Goal: Entertainment & Leisure: Consume media (video, audio)

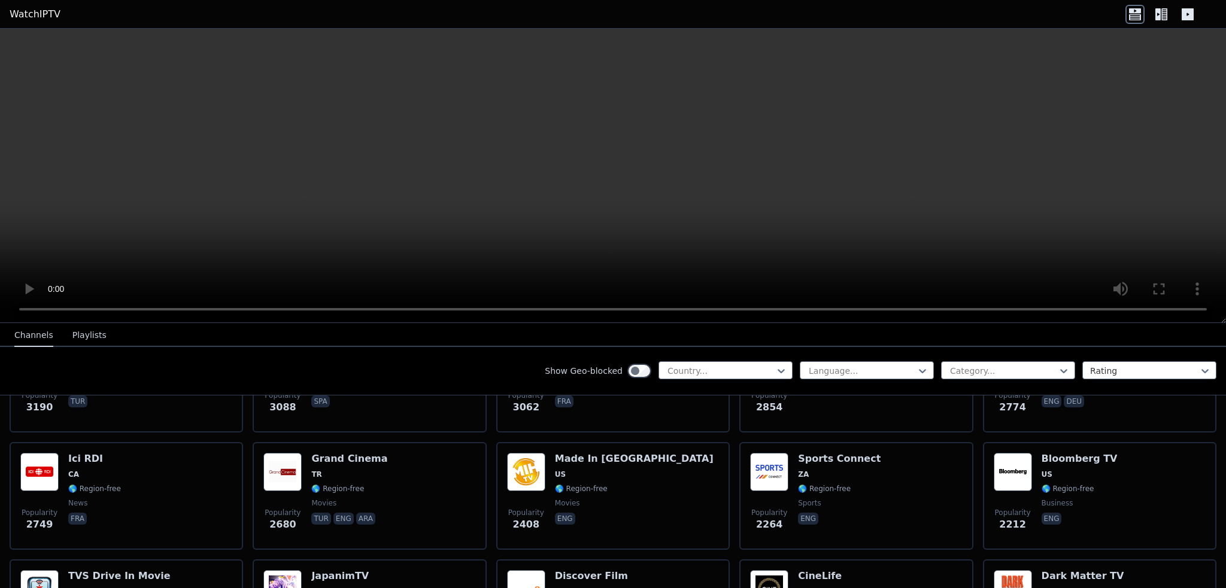
scroll to position [479, 0]
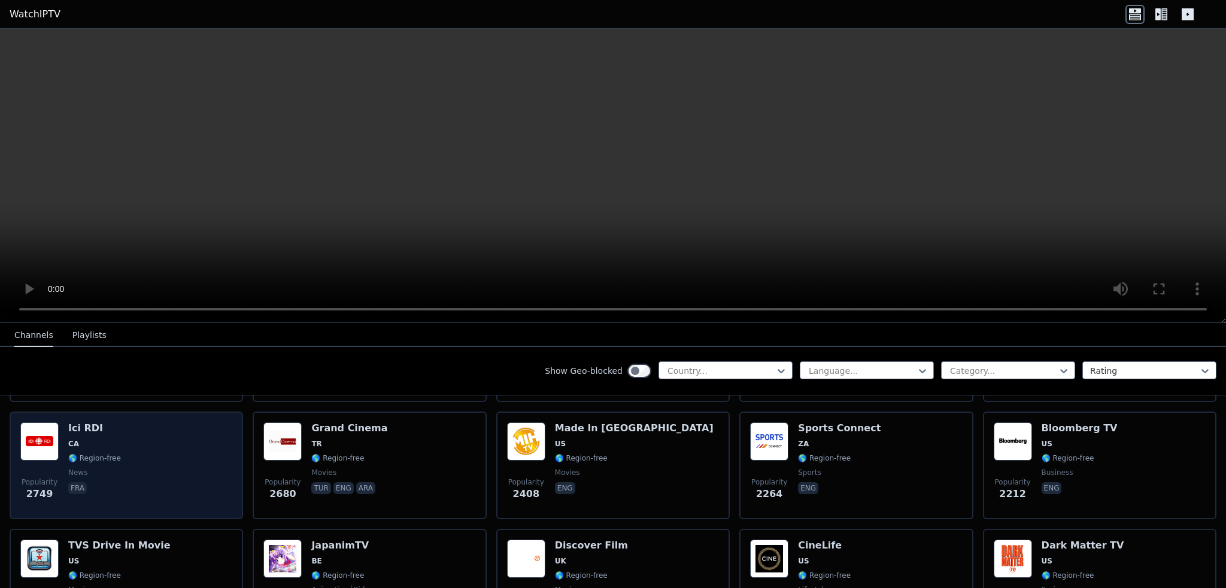
click at [43, 426] on img at bounding box center [39, 442] width 38 height 38
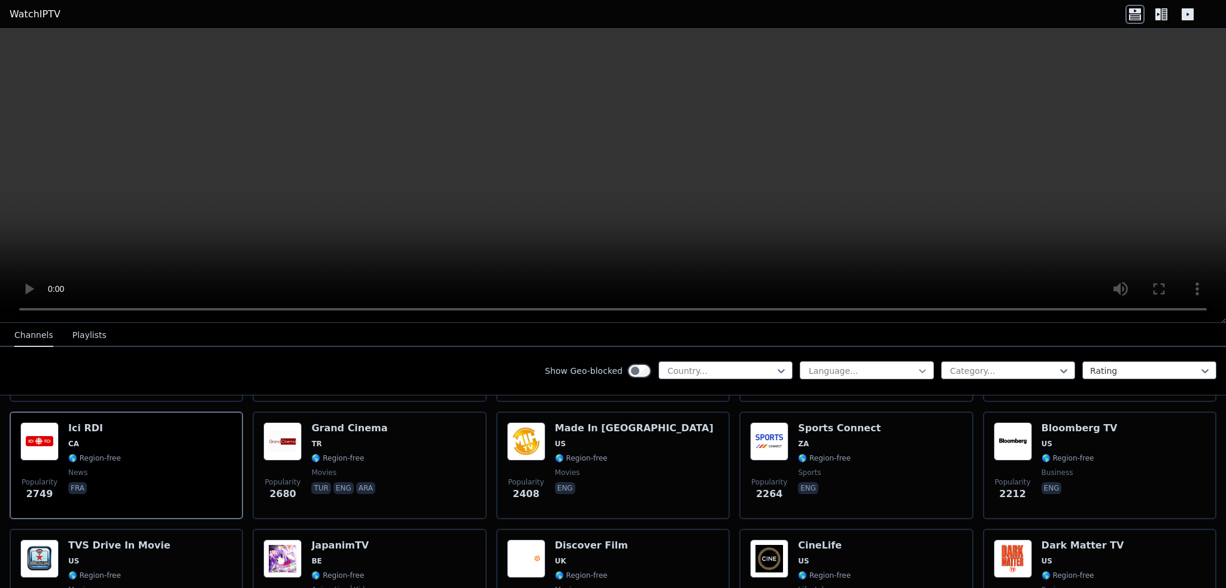
click at [916, 370] on icon at bounding box center [922, 371] width 12 height 12
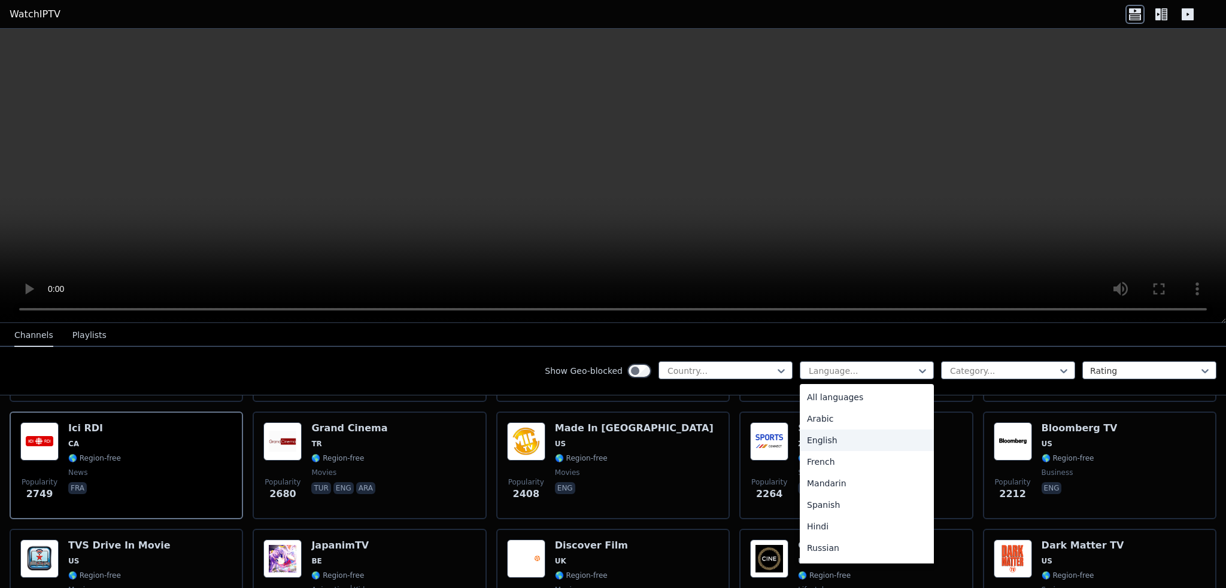
click at [814, 438] on div "English" at bounding box center [867, 441] width 134 height 22
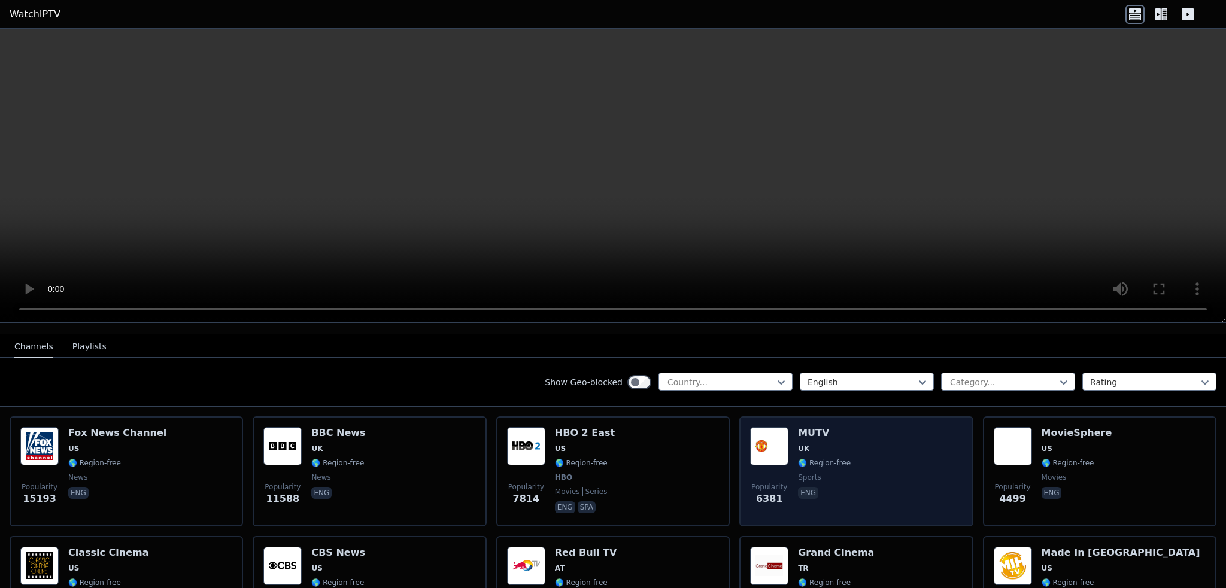
scroll to position [180, 0]
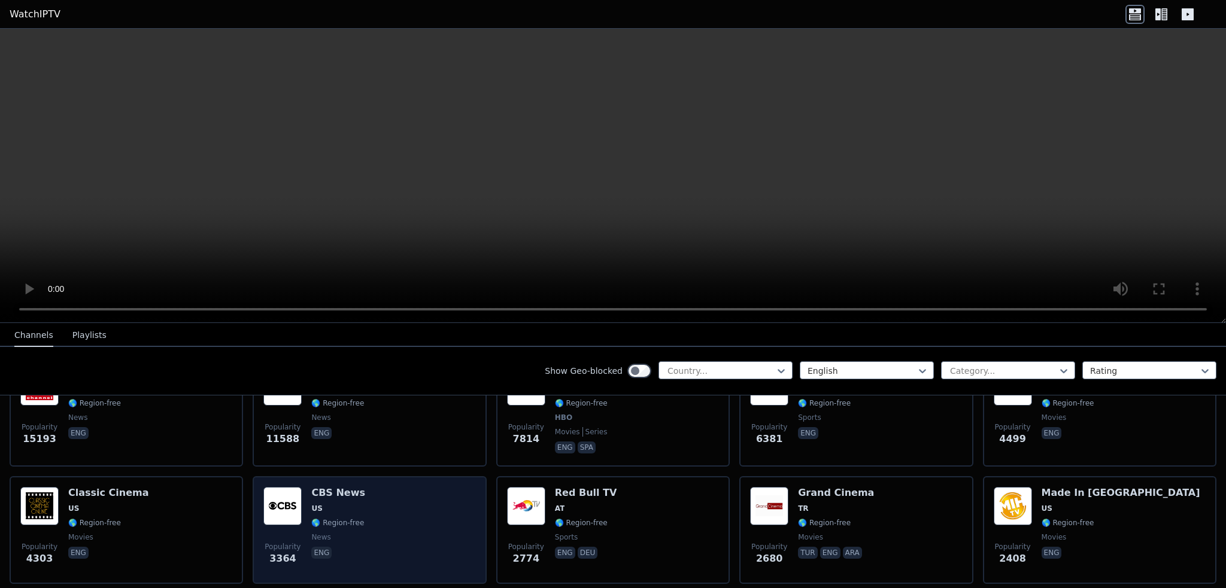
click at [278, 487] on img at bounding box center [282, 506] width 38 height 38
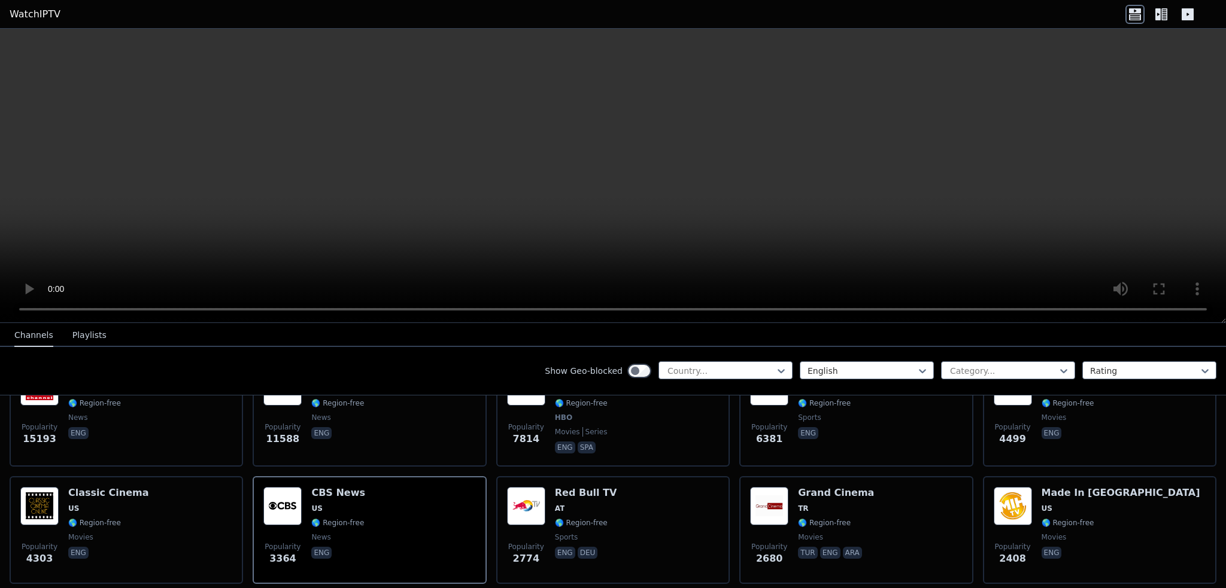
click at [1161, 16] on icon at bounding box center [1164, 14] width 6 height 12
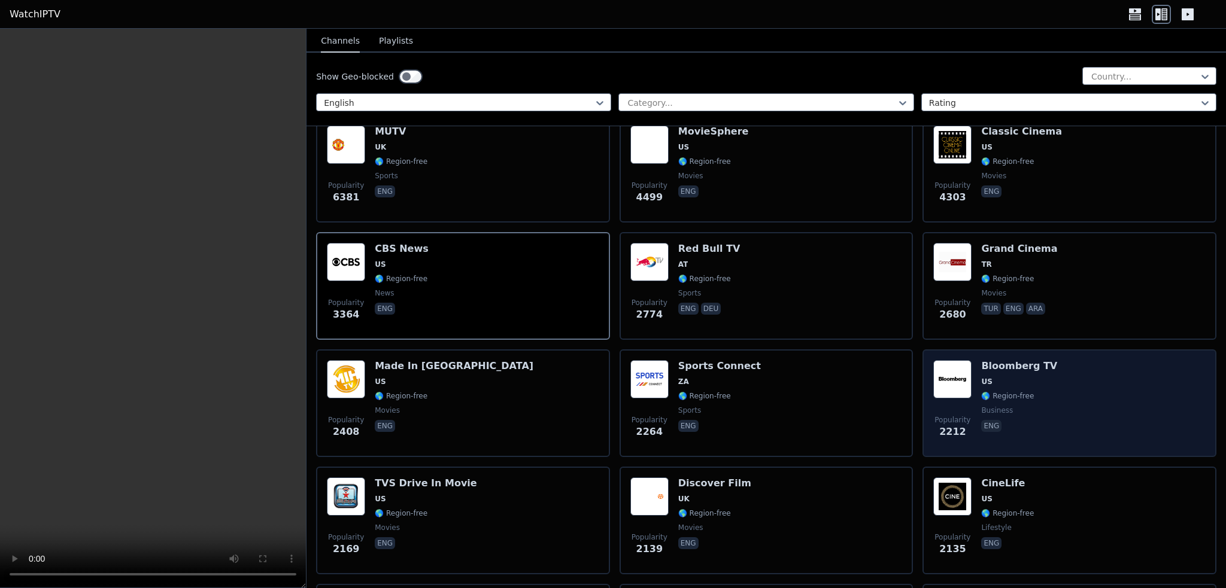
scroll to position [299, 0]
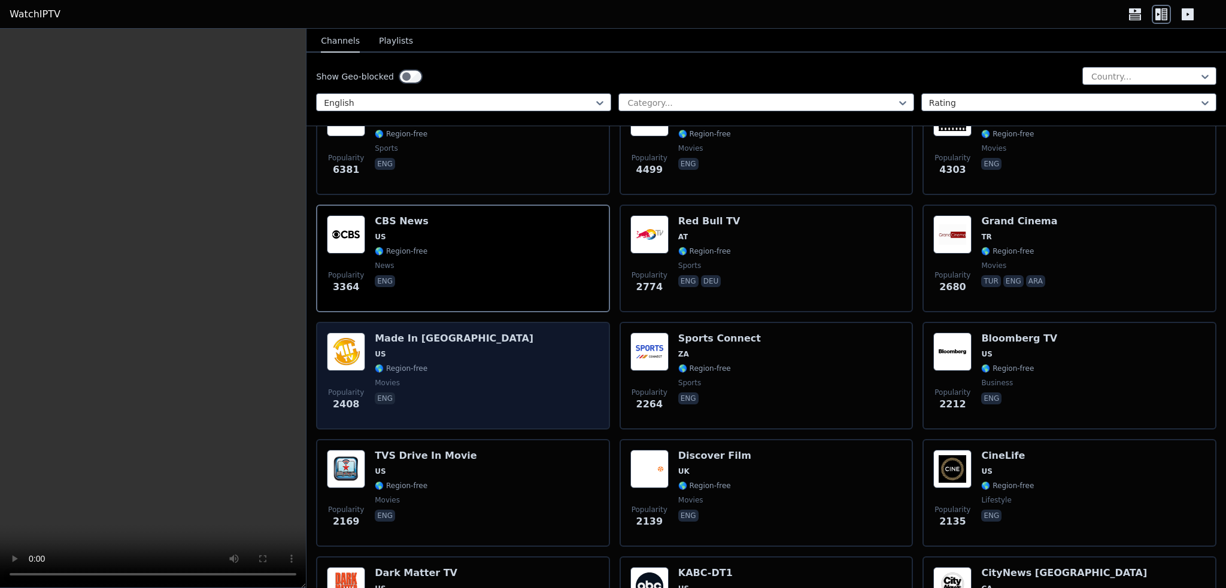
click at [435, 347] on div "Made In [GEOGRAPHIC_DATA] [GEOGRAPHIC_DATA] 🌎 Region-free movies eng" at bounding box center [454, 376] width 159 height 86
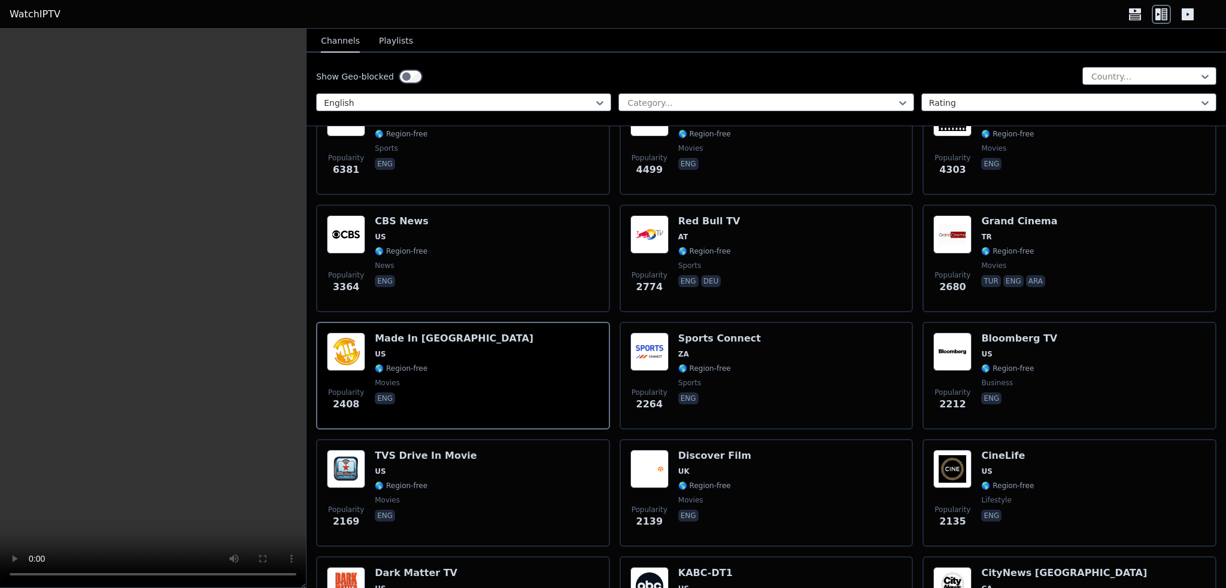
click at [1134, 10] on icon at bounding box center [1134, 14] width 19 height 19
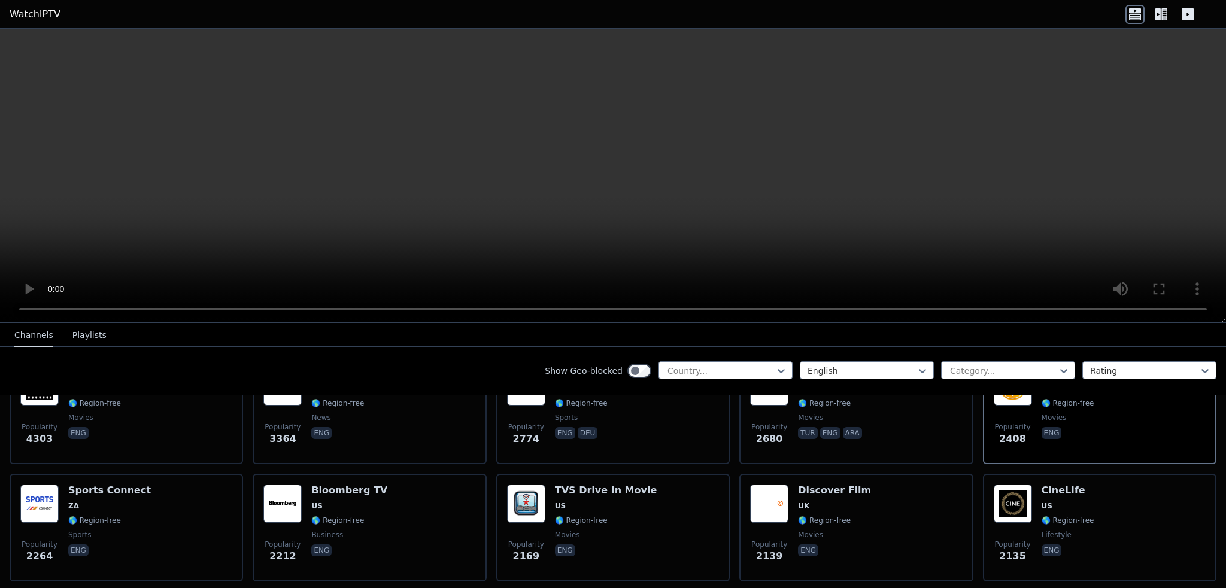
click at [1165, 15] on icon at bounding box center [1161, 14] width 19 height 19
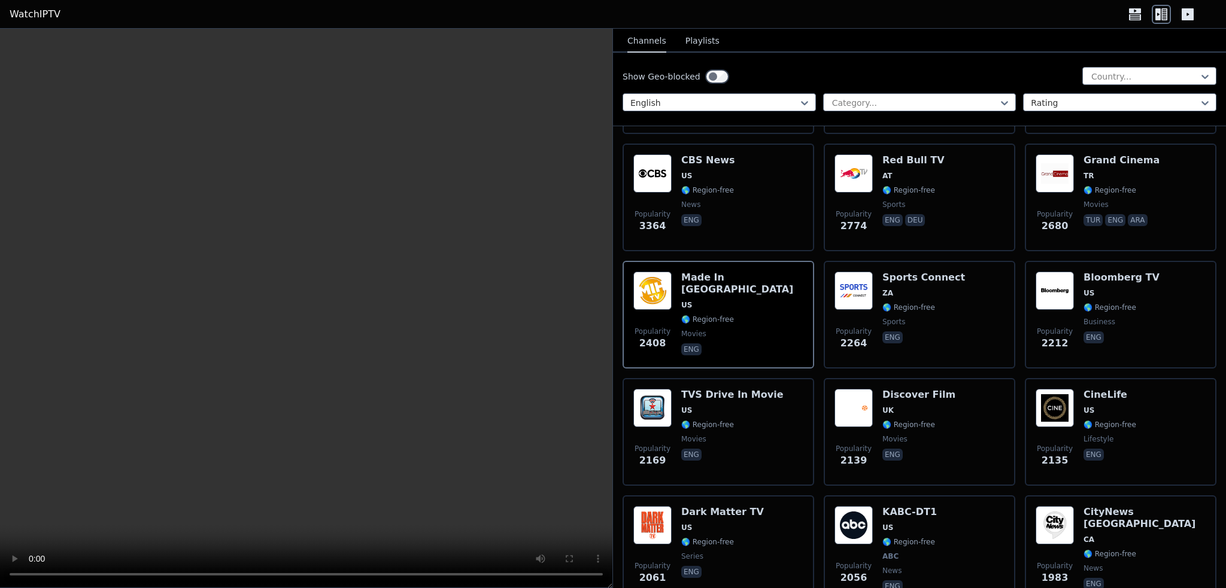
scroll to position [359, 0]
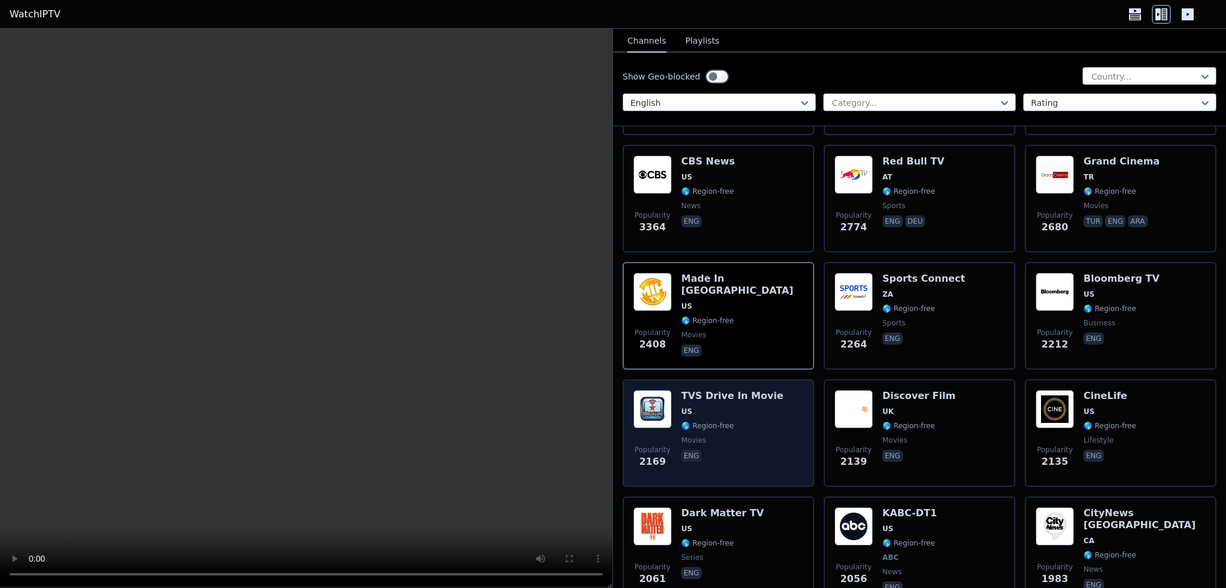
click at [723, 436] on span "movies" at bounding box center [732, 441] width 102 height 10
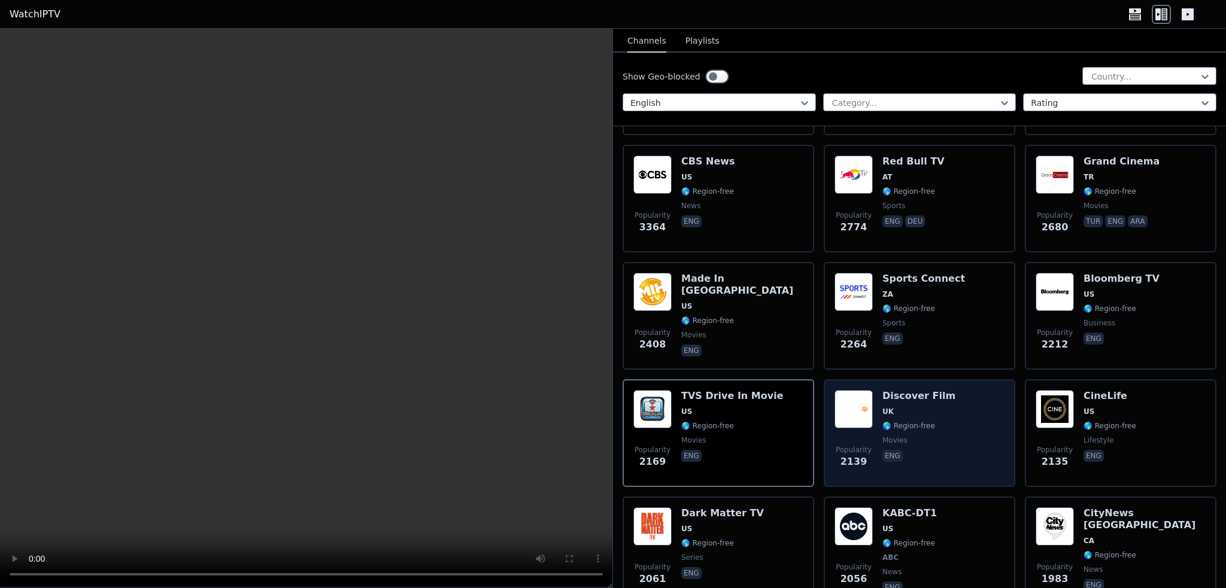
click at [858, 445] on span "Popularity" at bounding box center [854, 450] width 36 height 10
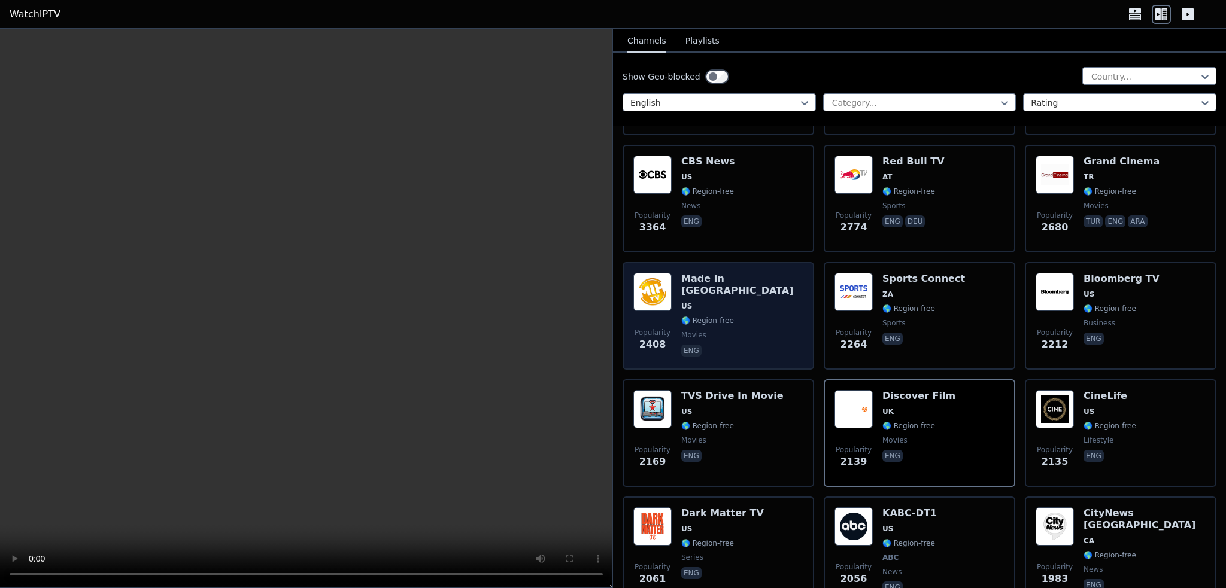
click at [688, 316] on span "🌎 Region-free" at bounding box center [707, 321] width 53 height 10
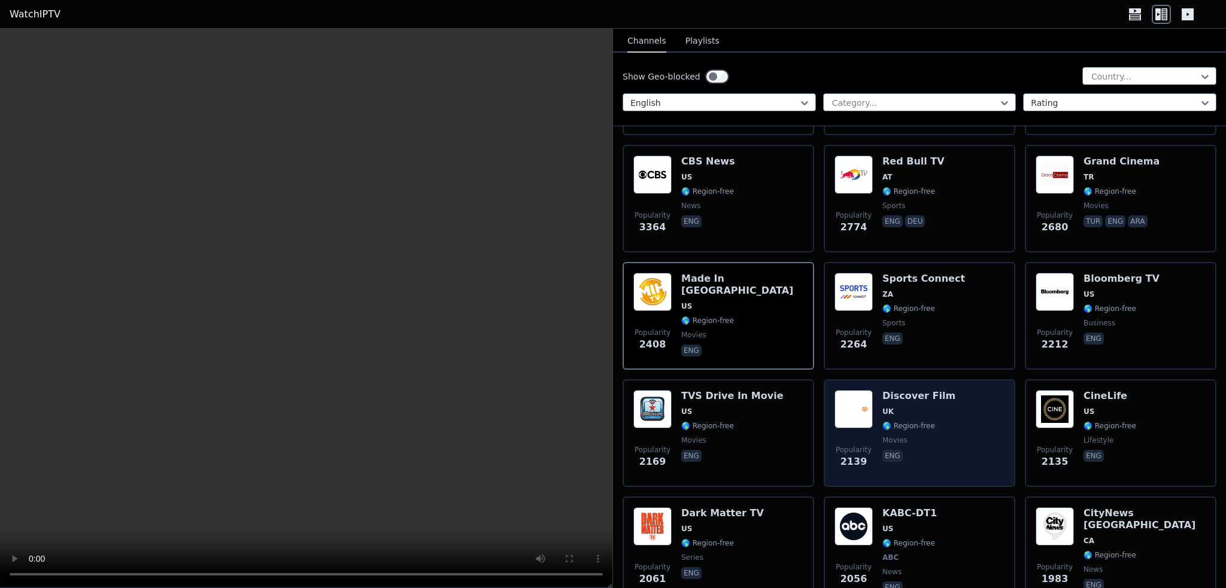
click at [906, 418] on div "Discover Film UK 🌎 Region-free movies eng" at bounding box center [918, 433] width 73 height 86
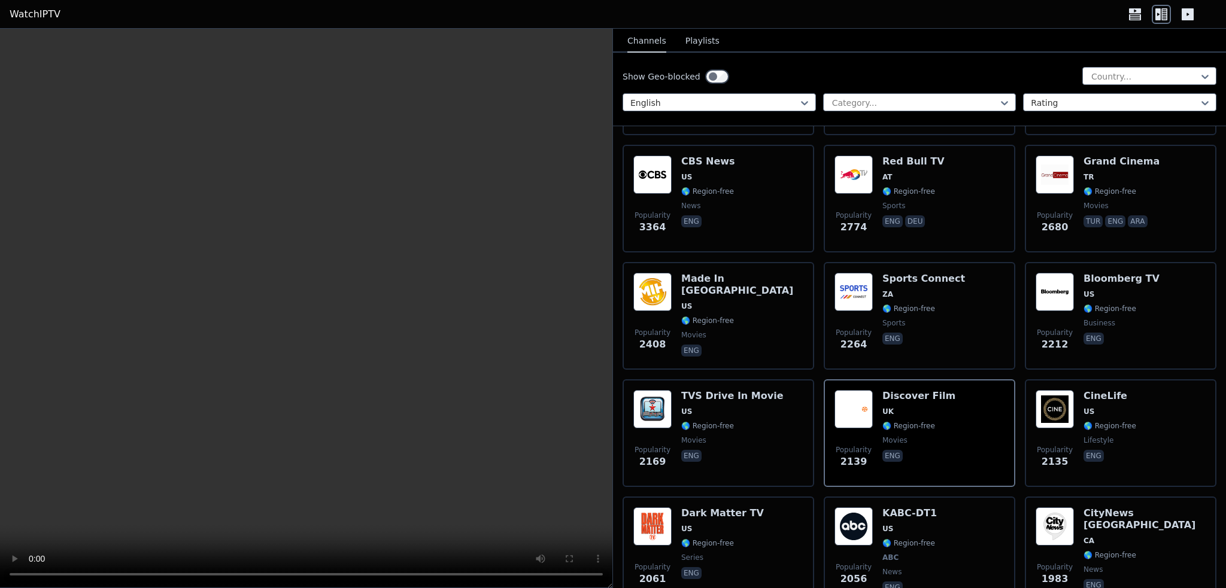
click at [1131, 16] on icon at bounding box center [1135, 17] width 12 height 6
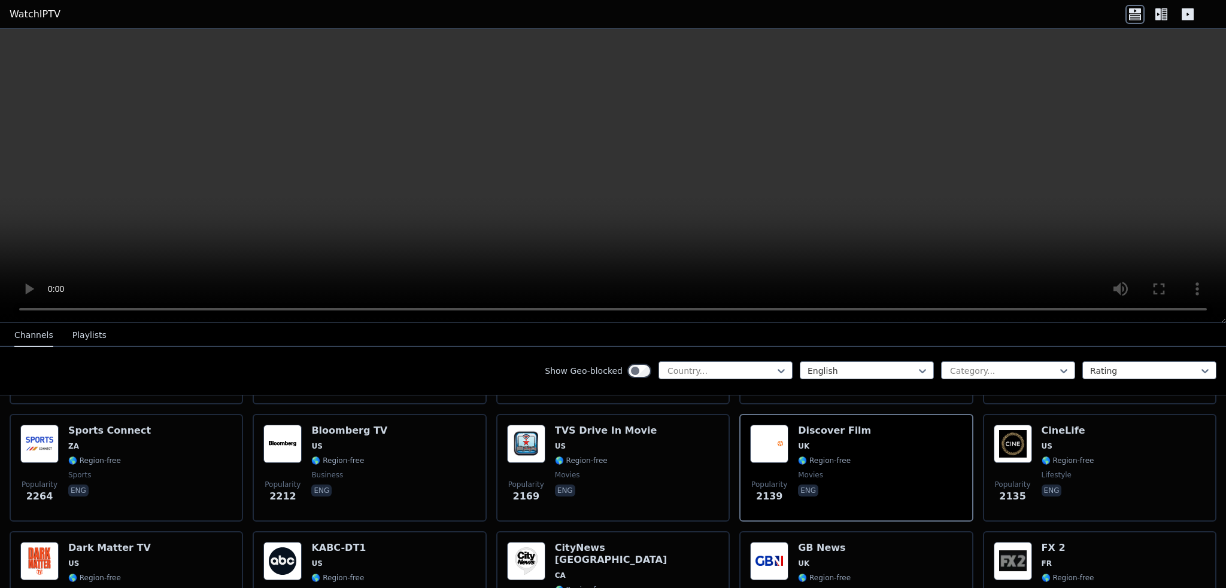
click at [1164, 10] on icon at bounding box center [1161, 14] width 19 height 19
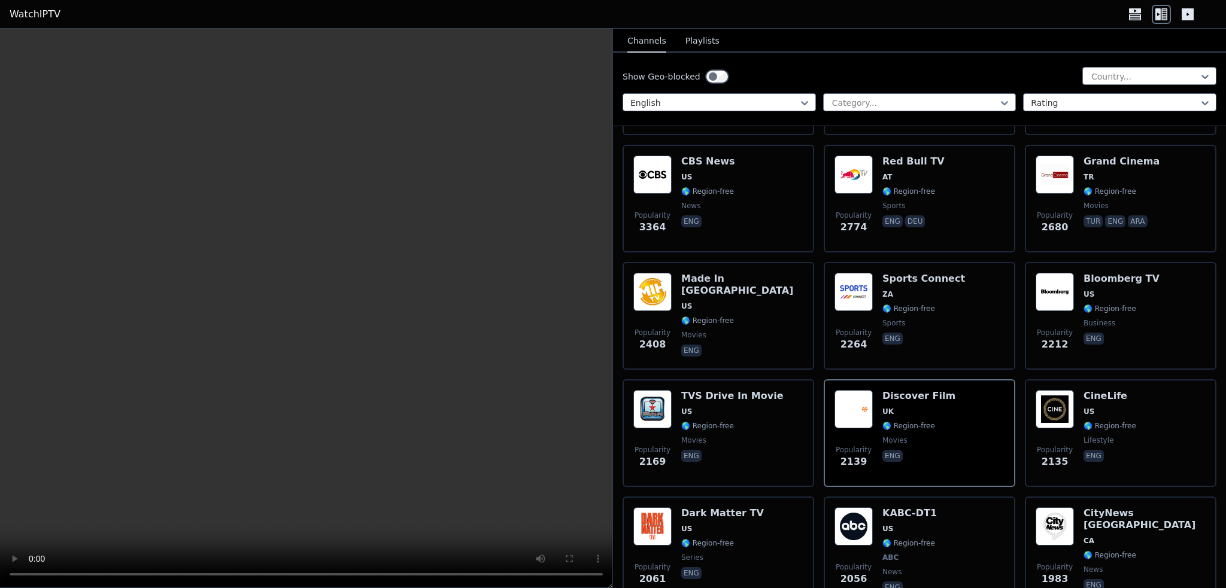
click at [368, 481] on video at bounding box center [306, 309] width 612 height 560
click at [369, 481] on video at bounding box center [306, 309] width 612 height 560
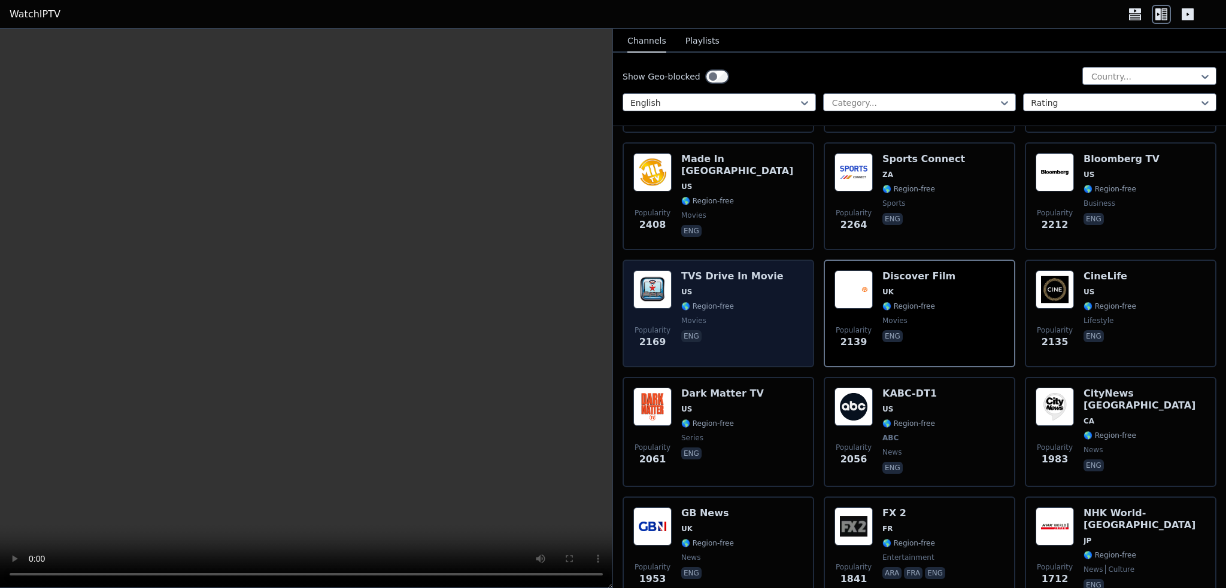
scroll to position [539, 0]
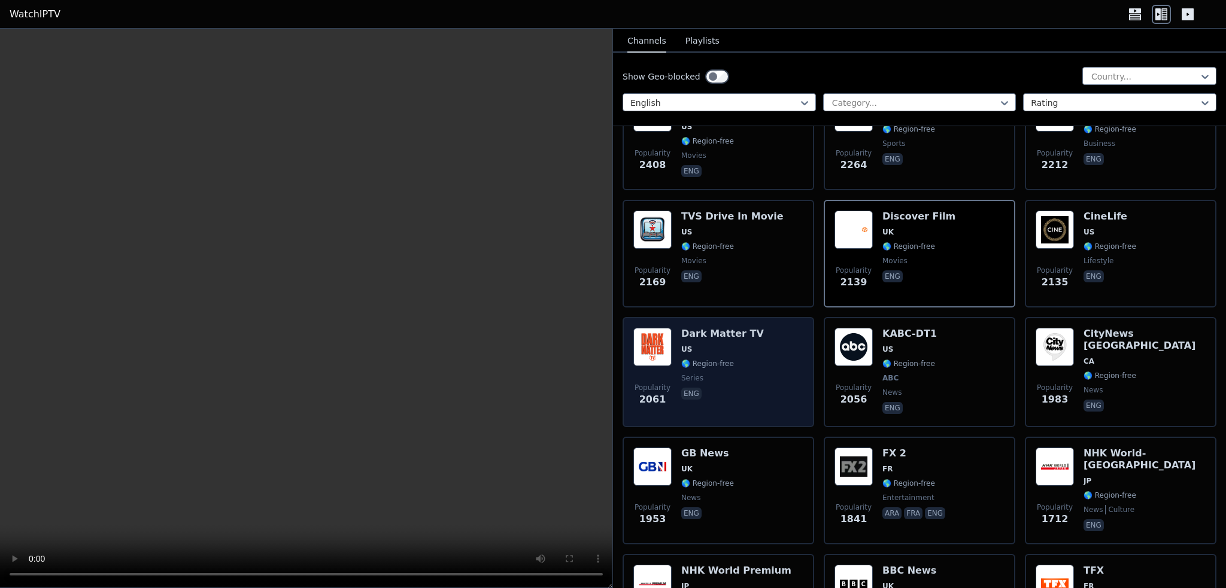
click at [755, 356] on div "Popularity 2061 Dark Matter TV US 🌎 Region-free series eng" at bounding box center [718, 372] width 170 height 89
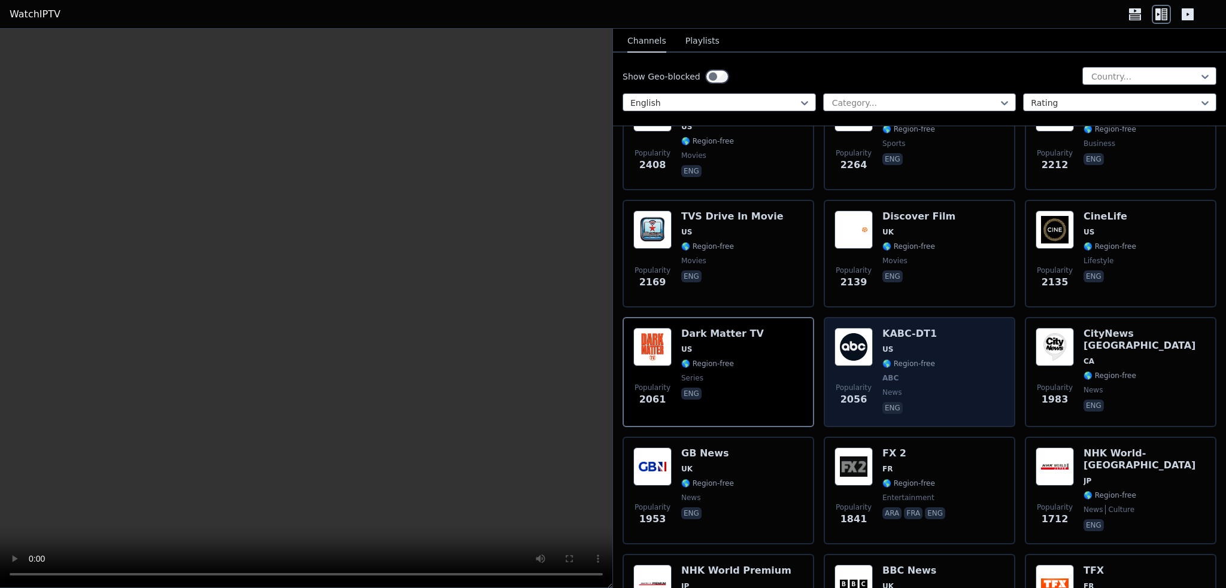
click at [936, 351] on div "Popularity 2056 KABC-DT1 US 🌎 Region-free ABC news eng" at bounding box center [919, 372] width 170 height 89
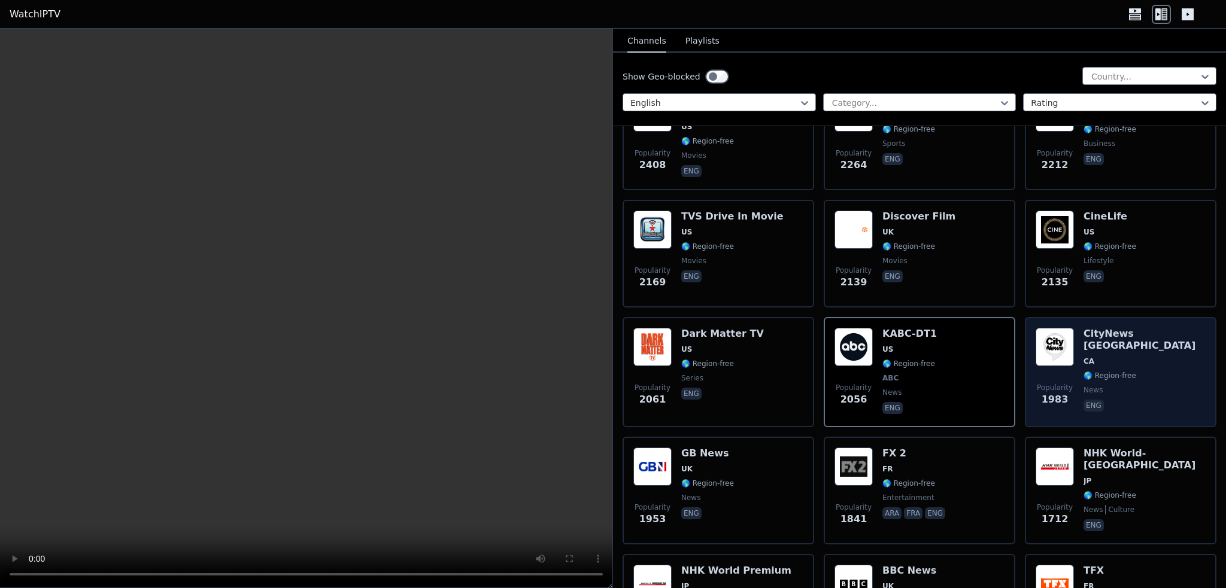
click at [1110, 357] on span "CA" at bounding box center [1144, 362] width 122 height 10
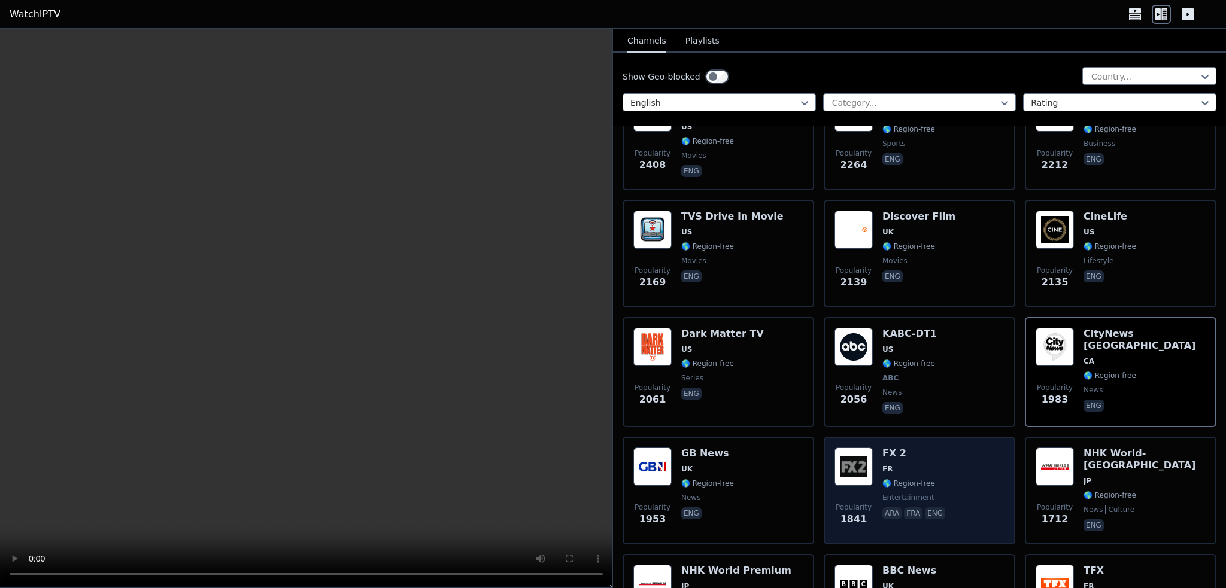
click at [895, 493] on span "entertainment" at bounding box center [908, 498] width 52 height 10
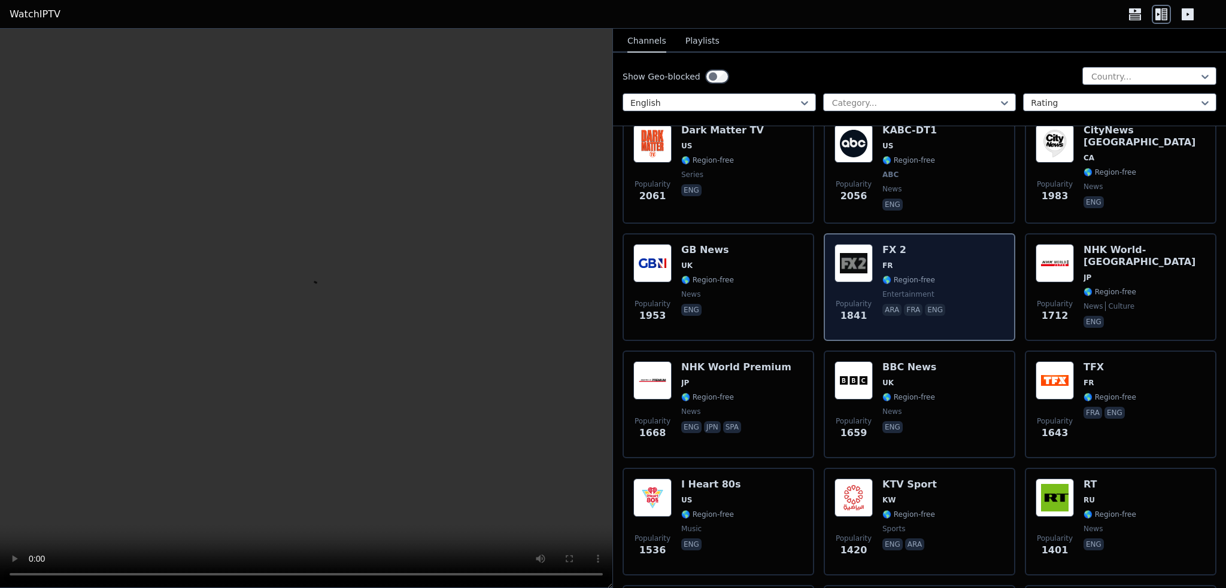
scroll to position [778, 0]
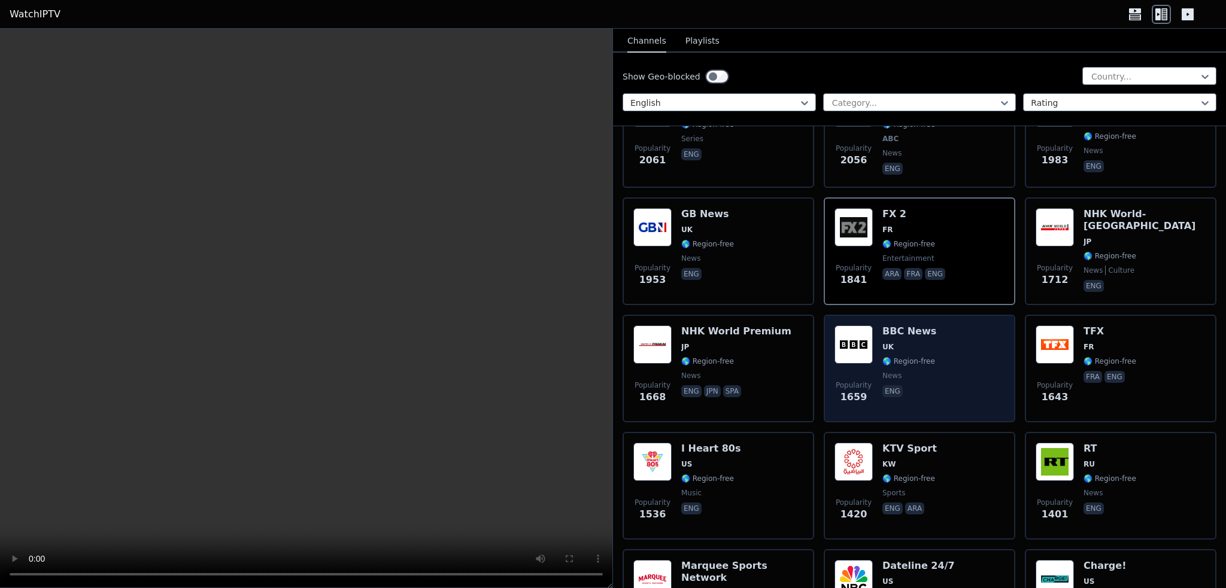
click at [915, 357] on span "🌎 Region-free" at bounding box center [908, 362] width 53 height 10
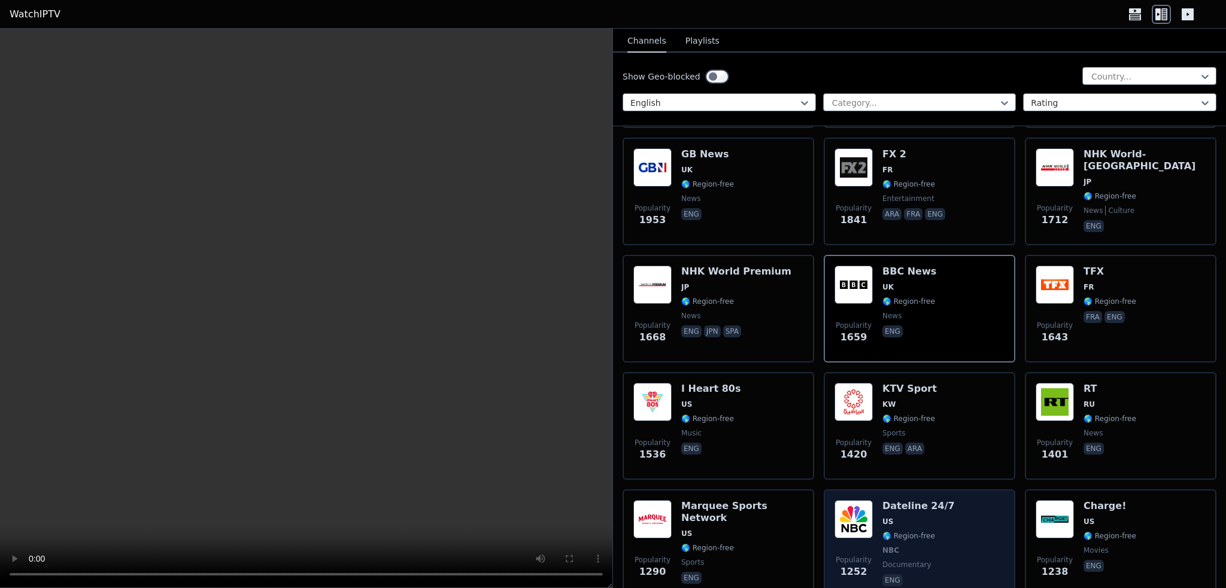
click at [876, 516] on div "Popularity 1252 Dateline 24/7 US 🌎 Region-free NBC documentary eng" at bounding box center [919, 544] width 170 height 89
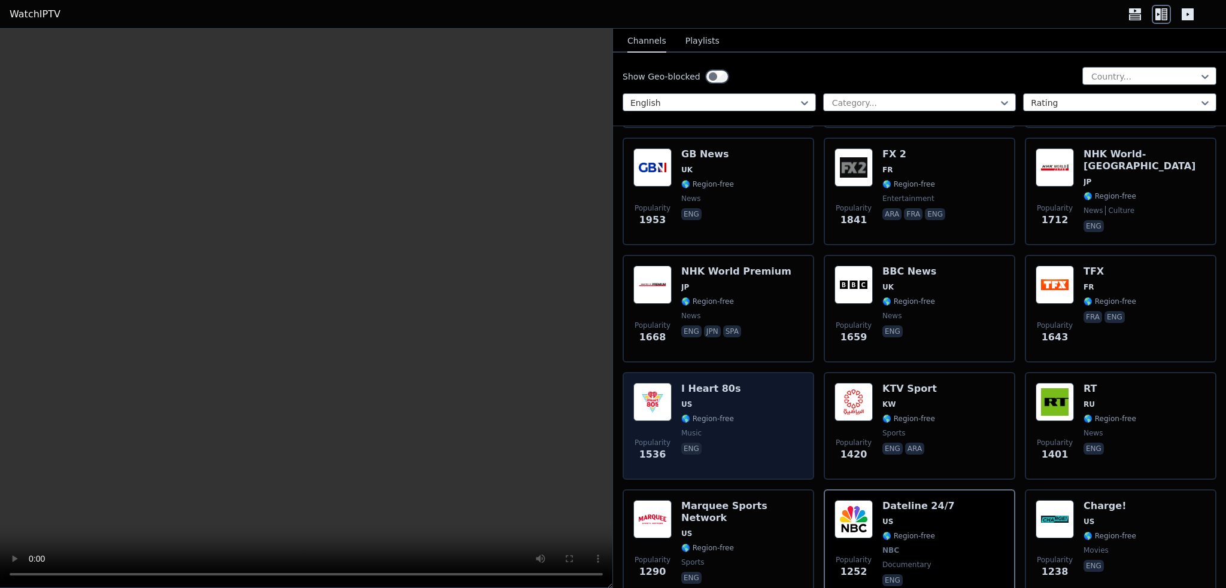
click at [699, 427] on div "I Heart 80s US 🌎 Region-free music eng" at bounding box center [710, 426] width 59 height 86
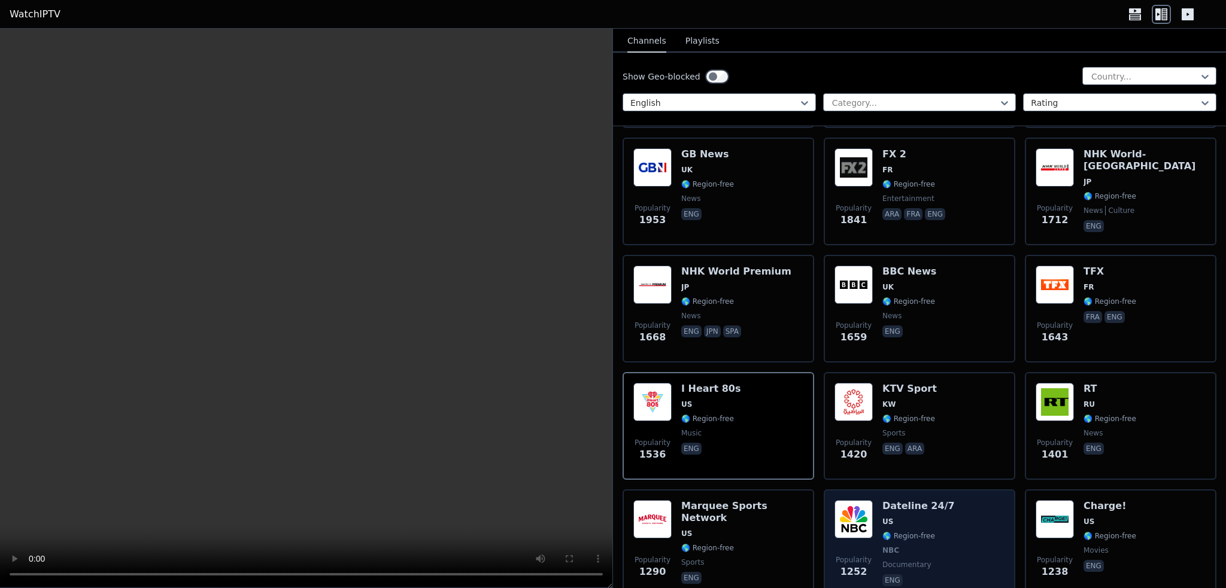
click at [912, 531] on span "🌎 Region-free" at bounding box center [908, 536] width 53 height 10
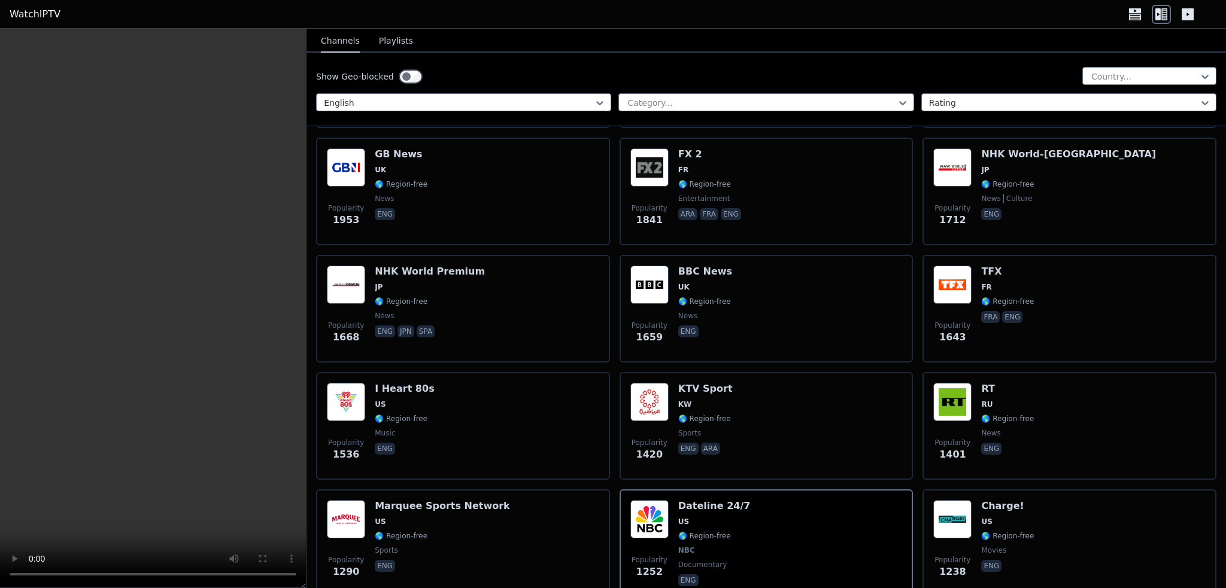
click at [1132, 14] on icon at bounding box center [1134, 14] width 19 height 19
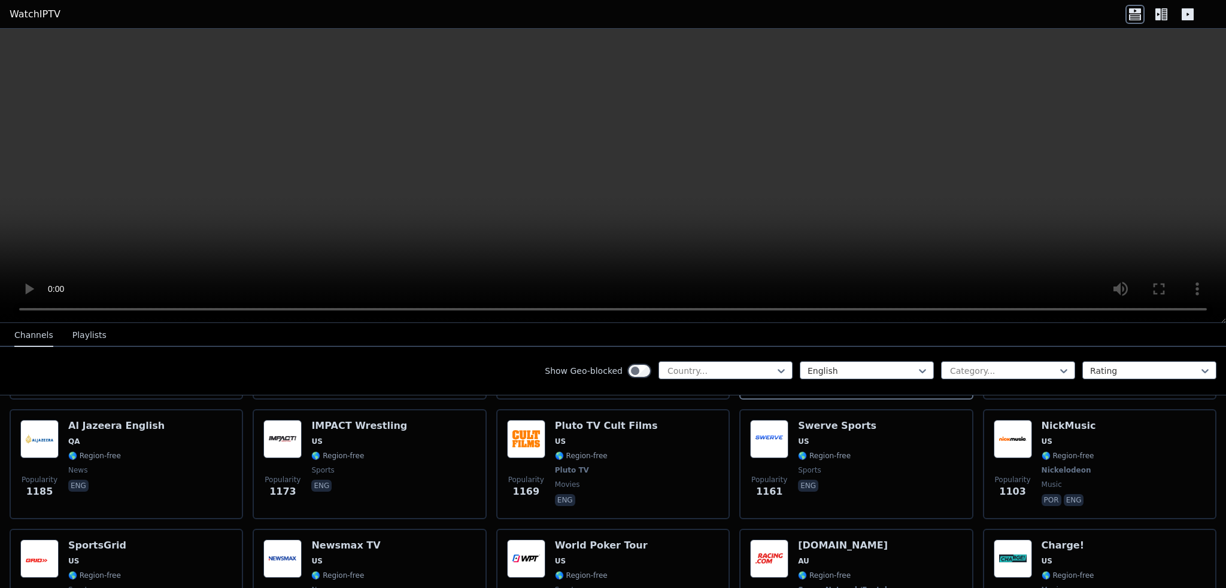
click at [1161, 14] on icon at bounding box center [1161, 14] width 19 height 19
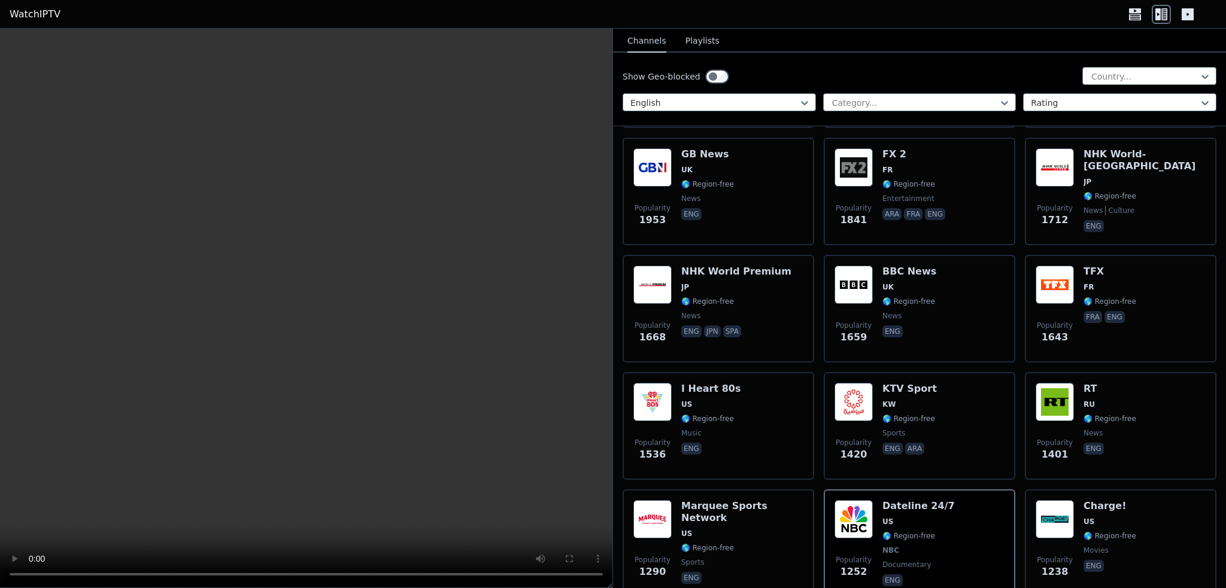
click at [426, 210] on video at bounding box center [306, 309] width 612 height 560
click at [270, 221] on video at bounding box center [306, 309] width 612 height 560
